Goal: Communication & Community: Answer question/provide support

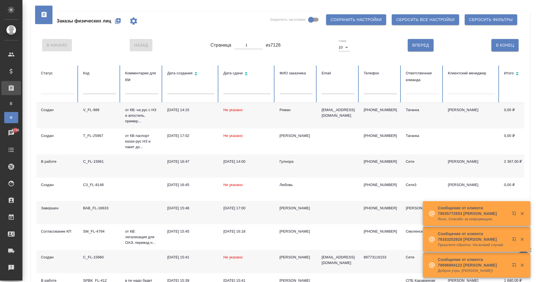
click at [18, 104] on link "В Все заказы" at bounding box center [11, 103] width 14 height 11
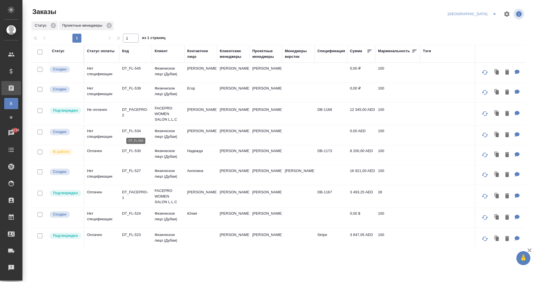
click at [134, 128] on p "DT_FL-534" at bounding box center [135, 131] width 27 height 6
click at [134, 215] on p "DT_FL-524" at bounding box center [135, 214] width 27 height 6
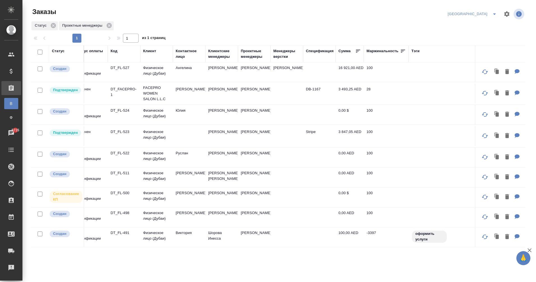
scroll to position [108, 0]
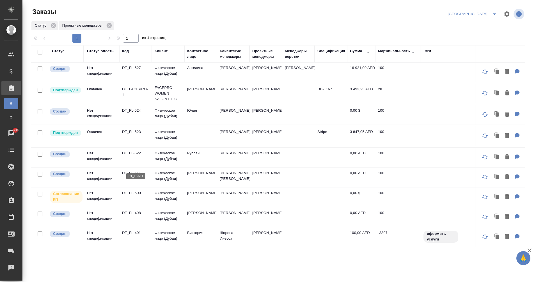
click at [133, 170] on p "DT_FL-511" at bounding box center [135, 173] width 27 height 6
click at [135, 230] on p "DT_FL-491" at bounding box center [135, 233] width 27 height 6
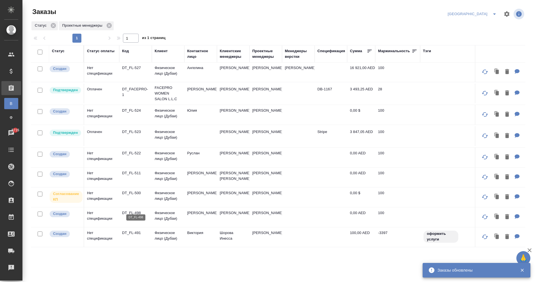
click at [126, 210] on p "DT_FL-498" at bounding box center [135, 213] width 27 height 6
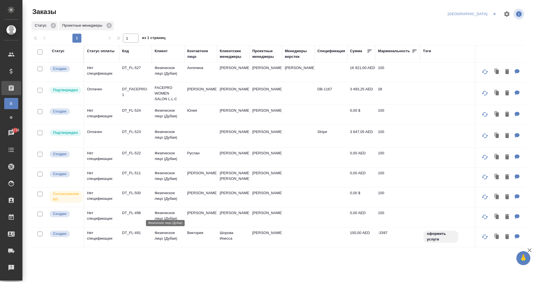
scroll to position [108, 8]
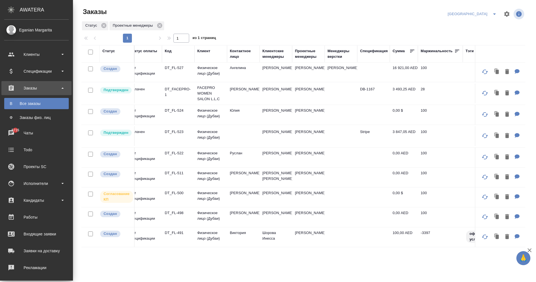
click at [236, 227] on td "Виктория" at bounding box center [243, 237] width 33 height 20
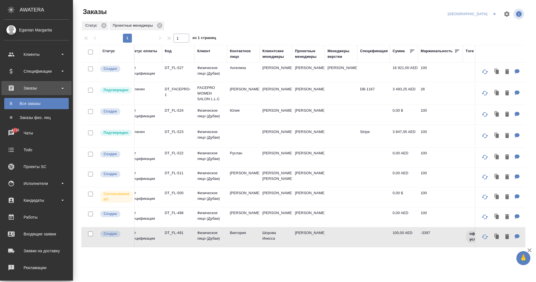
click at [236, 227] on td "Виктория" at bounding box center [243, 237] width 33 height 20
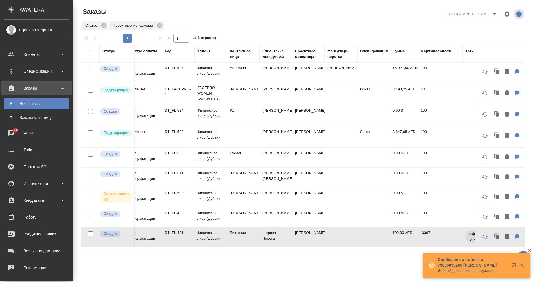
click at [232, 231] on td "Виктория" at bounding box center [243, 237] width 33 height 20
click at [172, 210] on p "DT_FL-498" at bounding box center [178, 213] width 27 height 6
click at [186, 216] on td "DT_FL-498" at bounding box center [178, 218] width 33 height 20
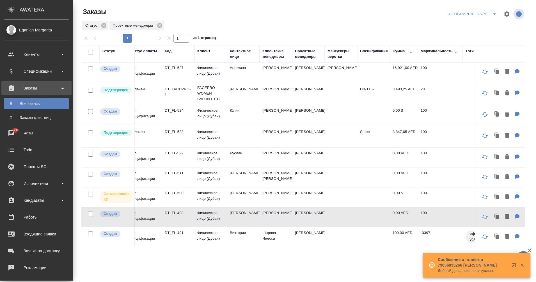
click at [178, 211] on td "DT_FL-498" at bounding box center [178, 218] width 33 height 20
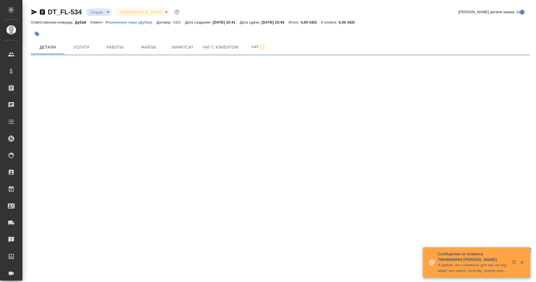
select select "RU"
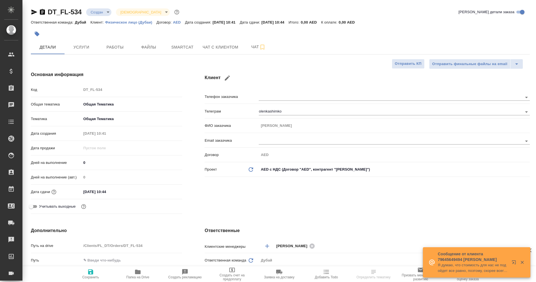
type textarea "x"
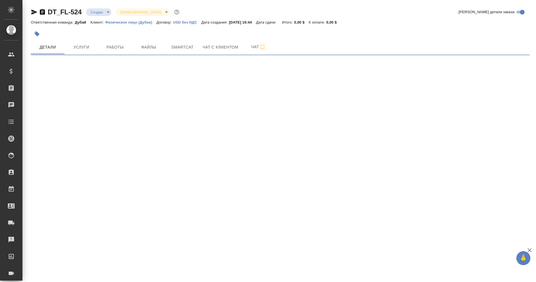
select select "RU"
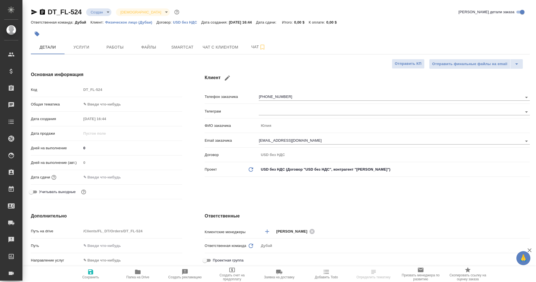
type textarea "x"
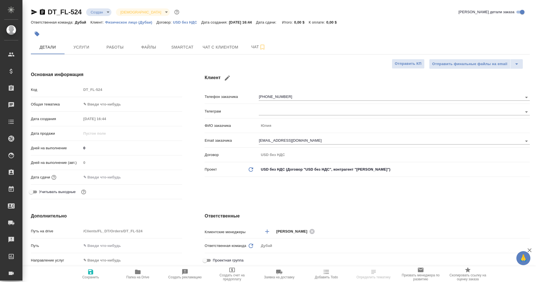
type textarea "x"
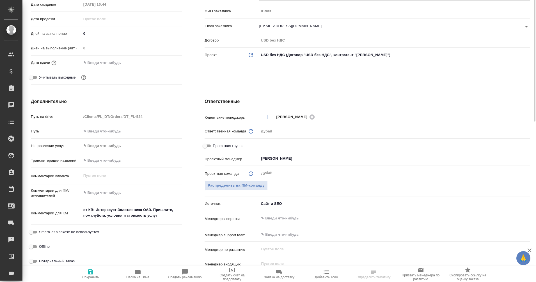
type textarea "x"
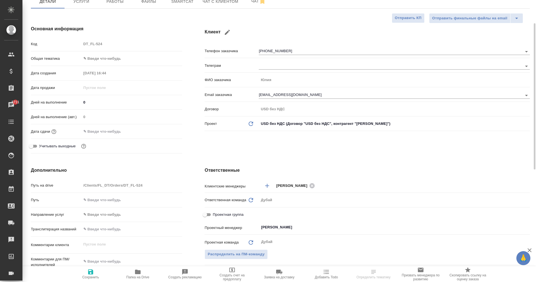
scroll to position [45, 0]
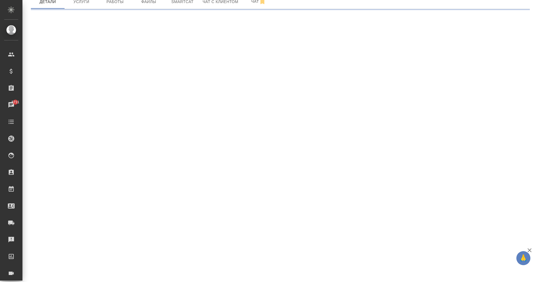
select select "RU"
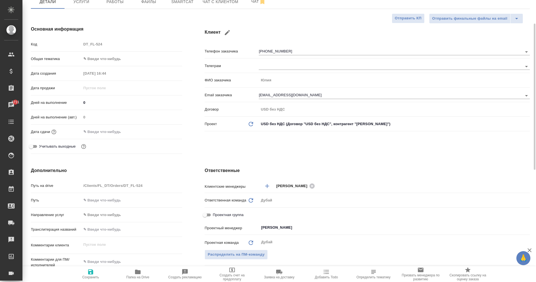
type textarea "x"
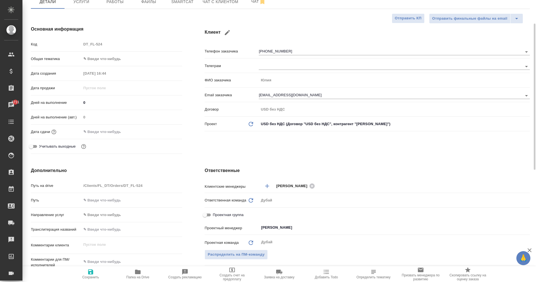
type textarea "x"
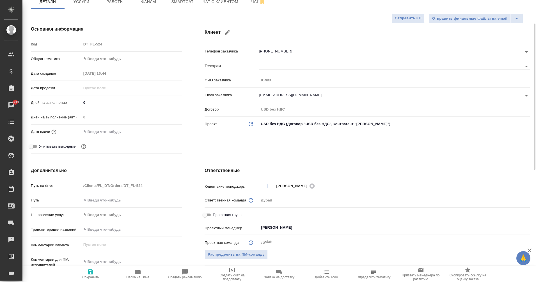
type textarea "x"
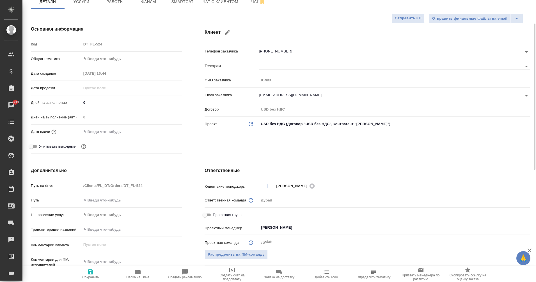
type textarea "x"
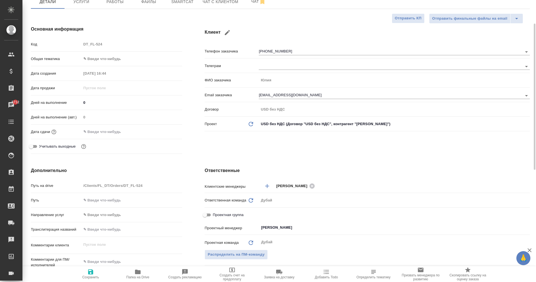
type textarea "x"
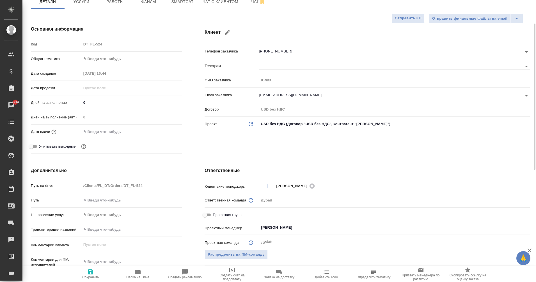
type textarea "x"
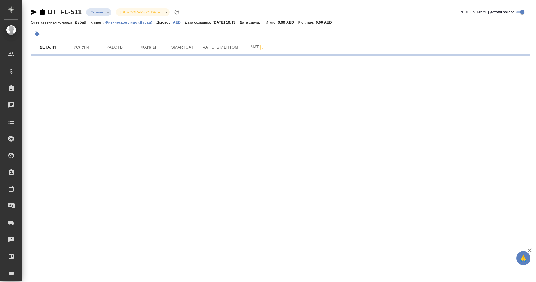
select select "RU"
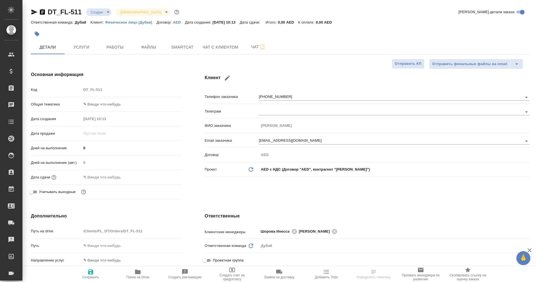
type textarea "x"
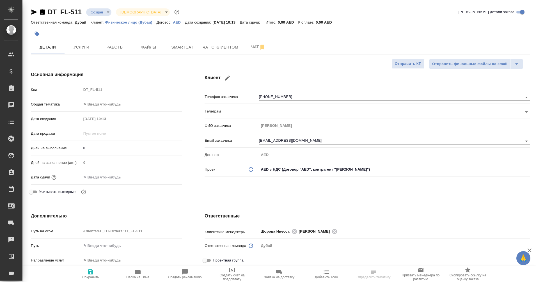
type textarea "x"
click at [42, 12] on icon "button" at bounding box center [42, 12] width 5 height 6
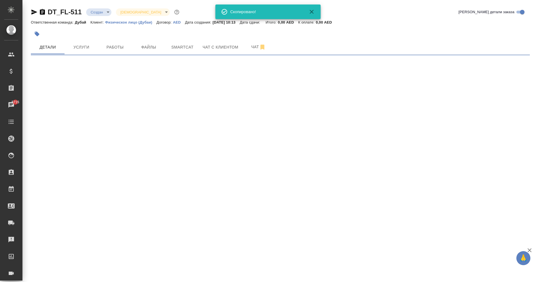
select select "RU"
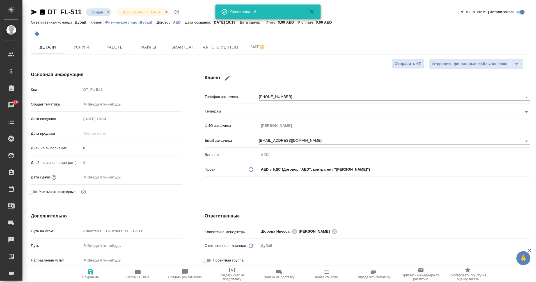
type textarea "x"
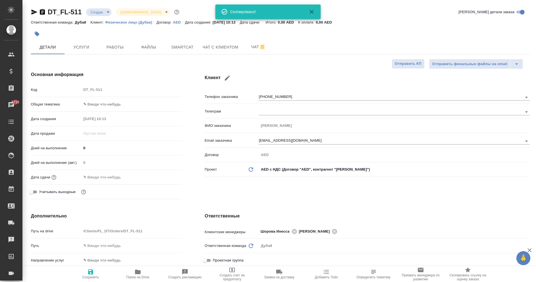
type textarea "x"
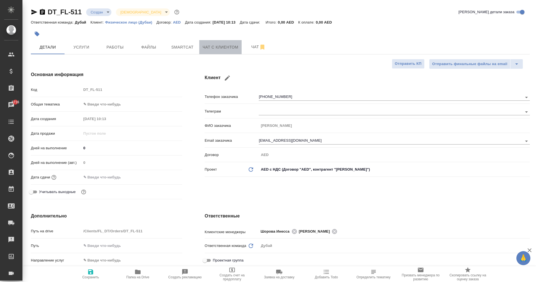
click at [229, 50] on span "Чат с клиентом" at bounding box center [221, 47] width 36 height 7
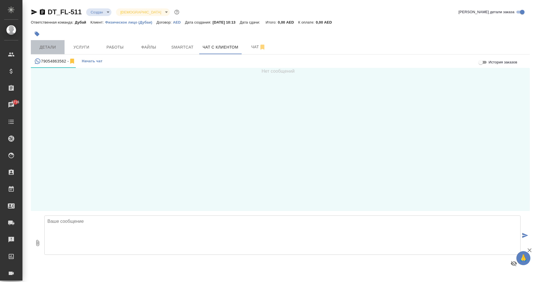
click at [47, 49] on span "Детали" at bounding box center [47, 47] width 27 height 7
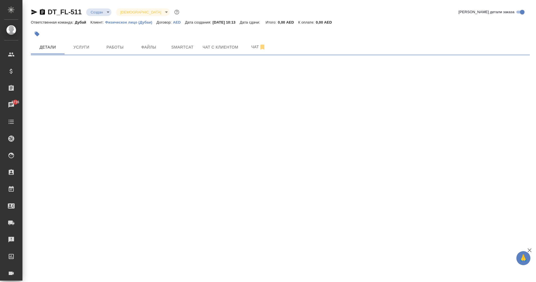
select select "RU"
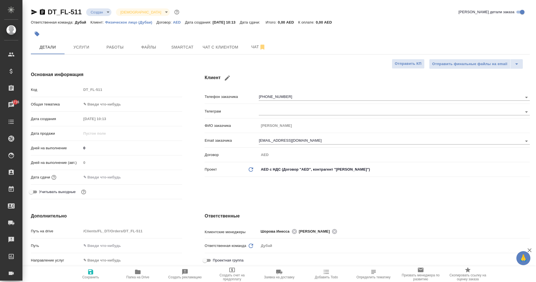
type textarea "x"
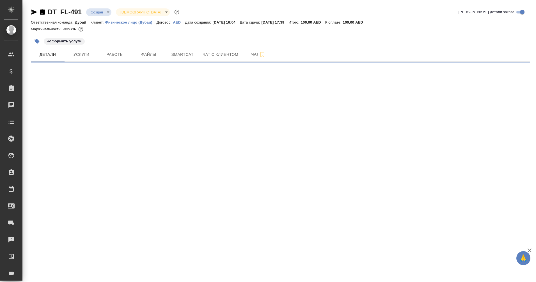
select select "RU"
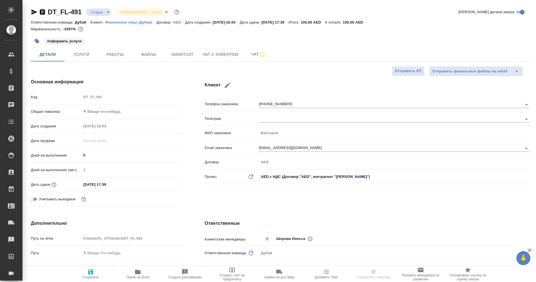
type textarea "x"
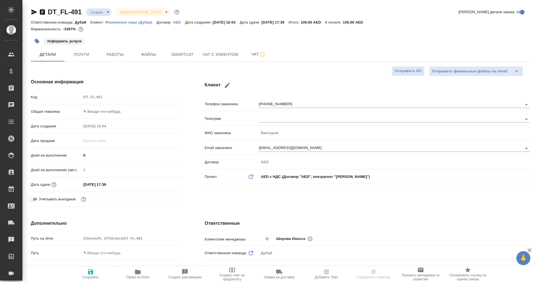
type textarea "x"
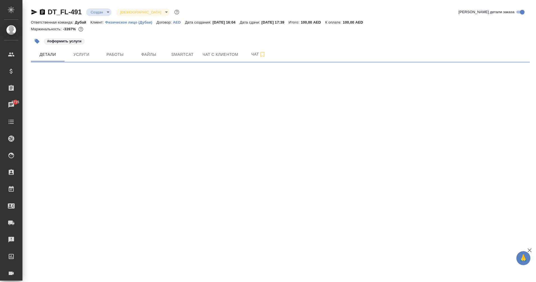
select select "RU"
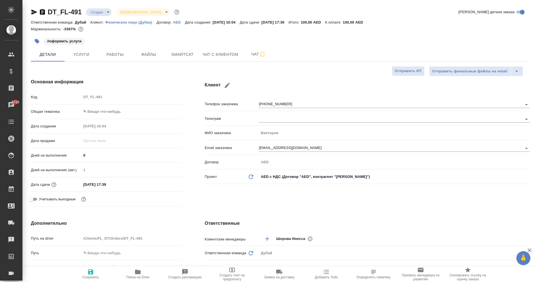
type textarea "x"
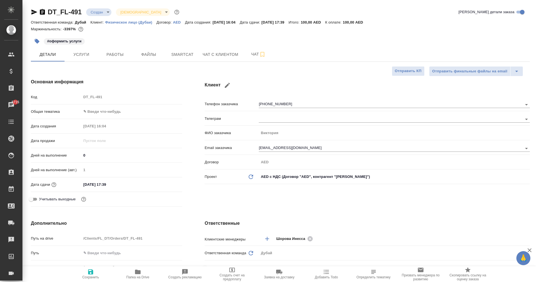
type textarea "x"
click at [220, 59] on button "Чат с клиентом" at bounding box center [220, 54] width 42 height 14
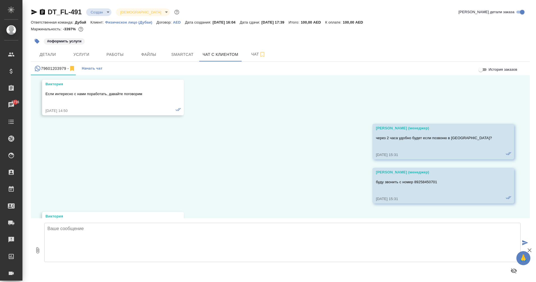
scroll to position [366, 0]
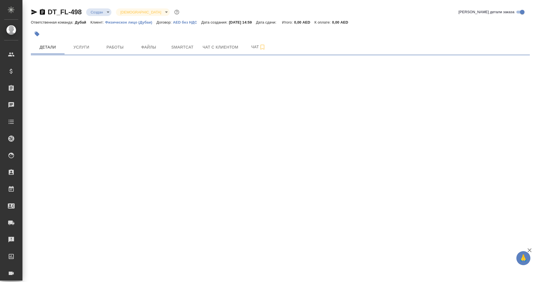
select select "RU"
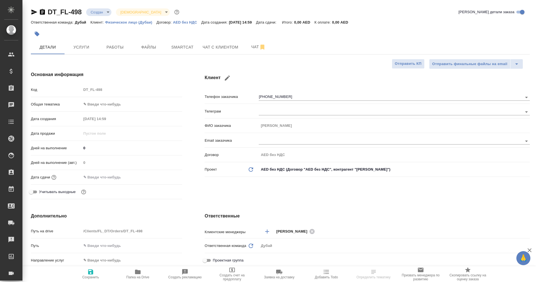
type textarea "x"
click at [216, 46] on span "Чат с клиентом" at bounding box center [221, 47] width 36 height 7
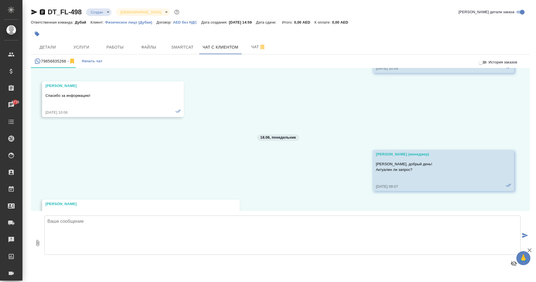
scroll to position [662, 0]
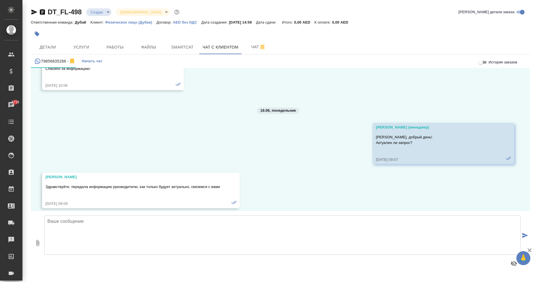
click at [191, 236] on textarea at bounding box center [282, 235] width 477 height 39
type textarea "[PERSON_NAME], добрый день! Подскажите, пожалуйста, актуален ли запрос?"
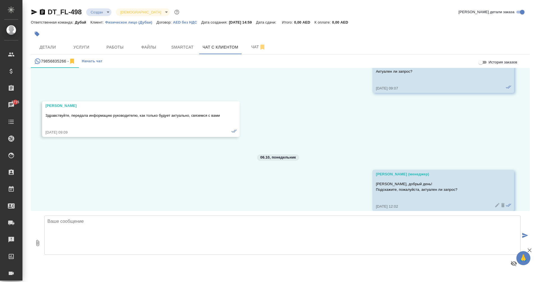
scroll to position [736, 0]
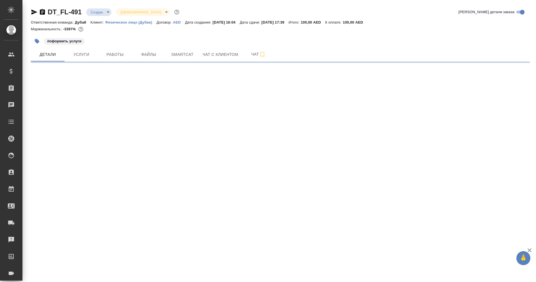
select select "RU"
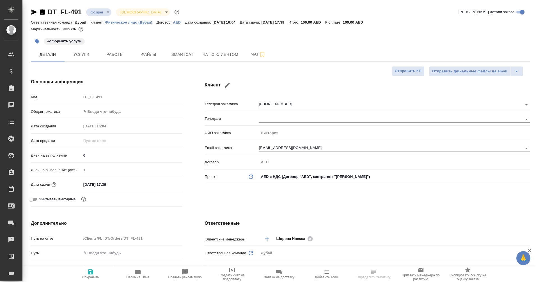
type textarea "x"
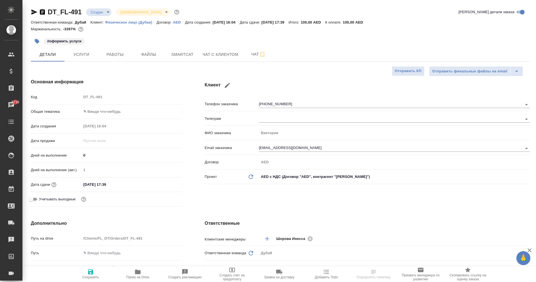
type textarea "x"
click at [208, 59] on button "Чат с клиентом" at bounding box center [220, 54] width 42 height 14
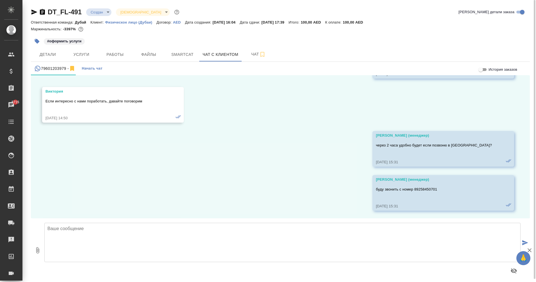
scroll to position [366, 0]
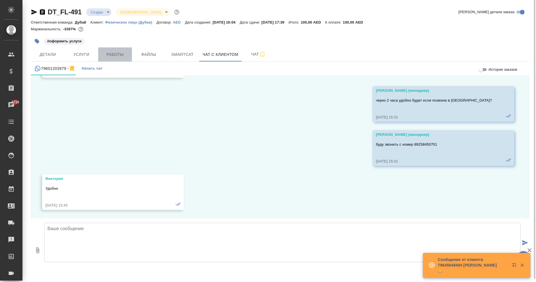
click at [106, 53] on span "Работы" at bounding box center [115, 54] width 27 height 7
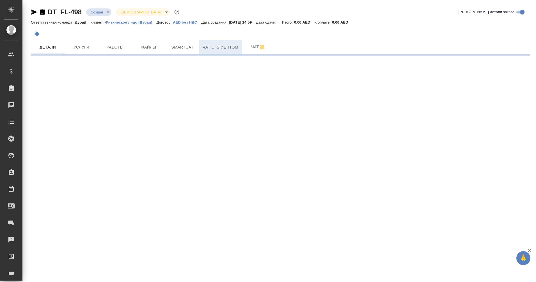
click at [225, 47] on span "Чат с клиентом" at bounding box center [221, 47] width 36 height 7
select select "RU"
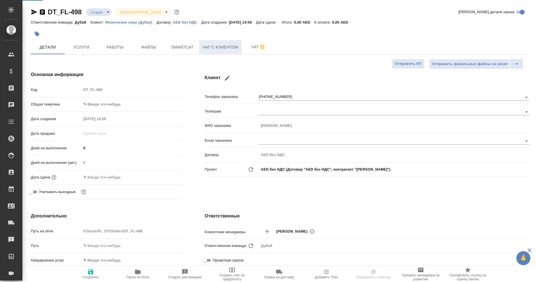
type textarea "x"
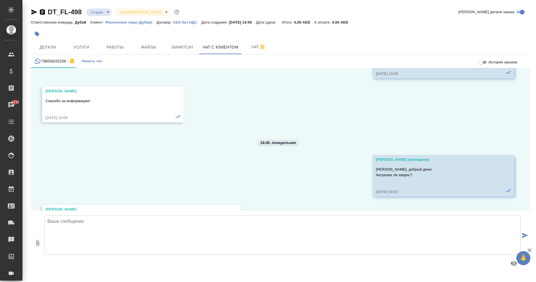
scroll to position [780, 0]
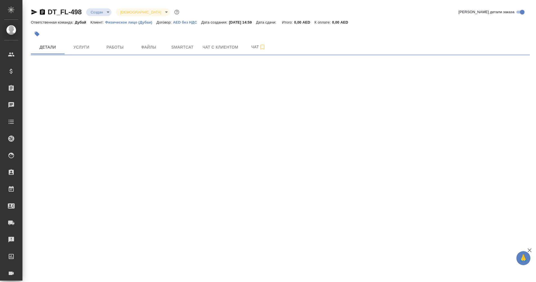
select select "RU"
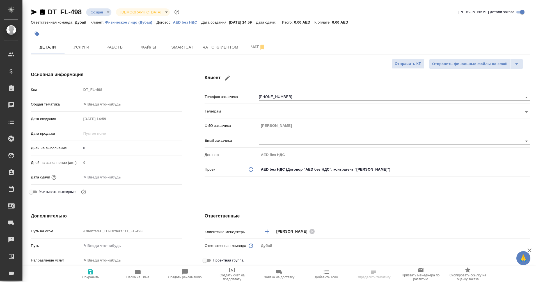
type textarea "x"
click at [219, 48] on span "Чат с клиентом" at bounding box center [221, 47] width 36 height 7
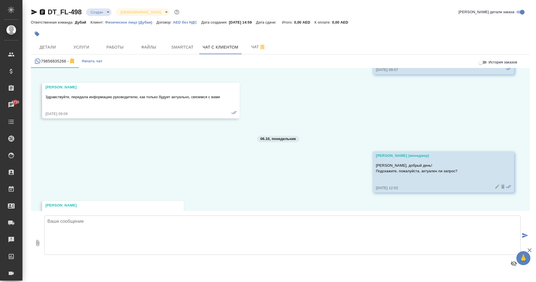
scroll to position [780, 0]
